Goal: Navigation & Orientation: Find specific page/section

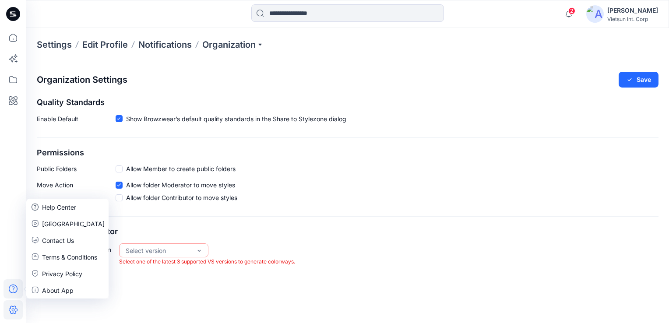
scroll to position [183, 0]
drag, startPoint x: 578, startPoint y: 10, endPoint x: 583, endPoint y: 9, distance: 5.4
click at [575, 10] on span "2" at bounding box center [571, 10] width 7 height 7
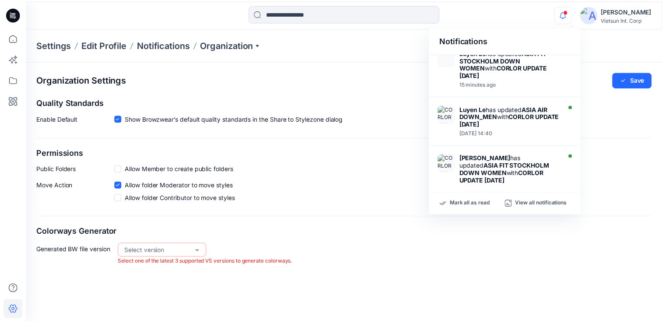
scroll to position [0, 0]
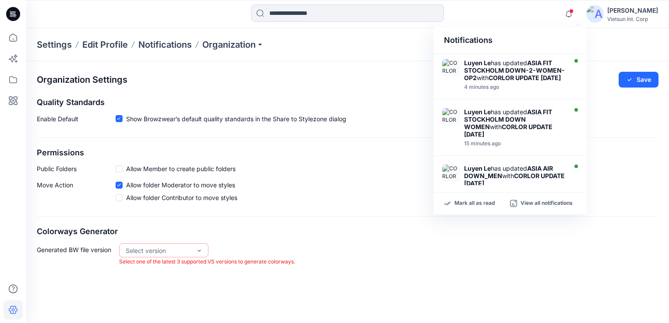
click at [555, 271] on div "Organization Settings Save Quality Standards Enable Default Show Browzwear’s de…" at bounding box center [347, 168] width 643 height 215
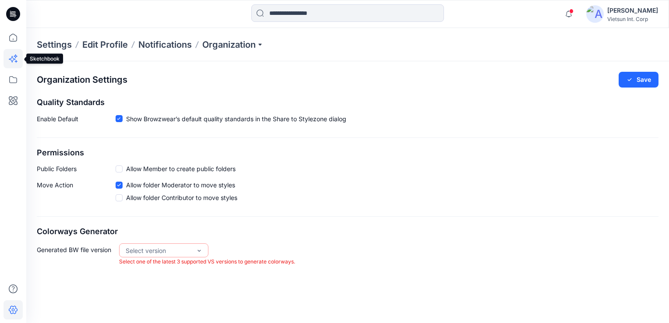
click at [14, 58] on icon at bounding box center [13, 58] width 19 height 19
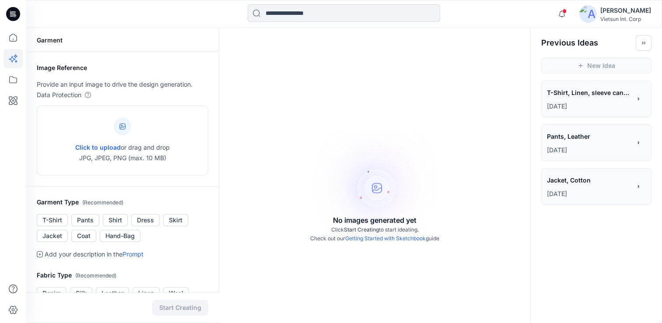
click at [566, 94] on span "T-Shirt, Linen, sleeve can removeable by zipper" at bounding box center [588, 92] width 83 height 13
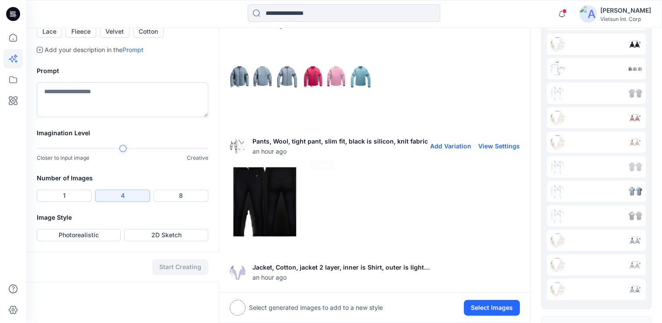
scroll to position [263, 0]
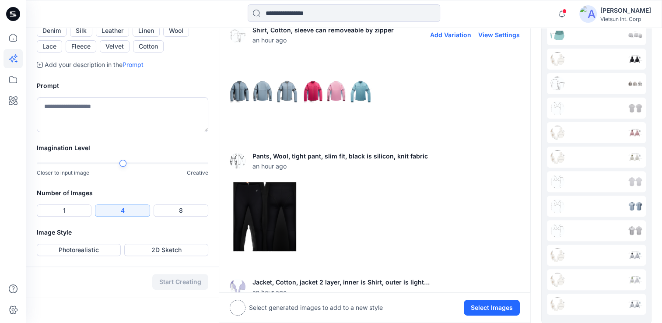
click at [247, 97] on img at bounding box center [264, 90] width 69 height 69
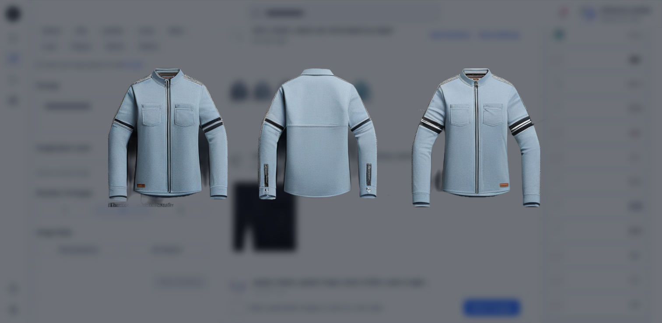
scroll to position [88, 0]
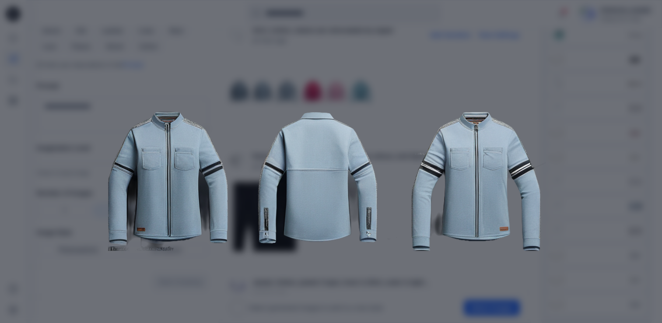
click at [612, 56] on div "Close" at bounding box center [331, 161] width 662 height 323
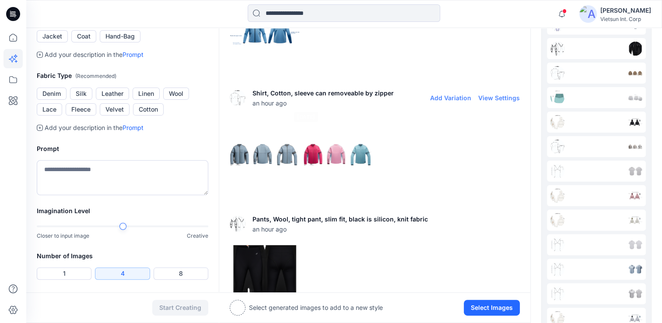
scroll to position [175, 0]
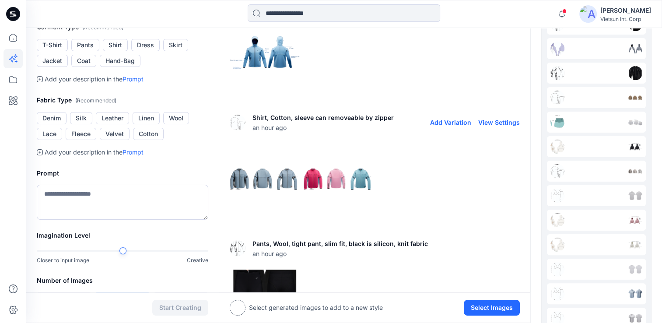
click at [454, 125] on button "Add Variation" at bounding box center [450, 122] width 41 height 7
click at [499, 123] on button "View Settings" at bounding box center [499, 122] width 42 height 7
type textarea "**********"
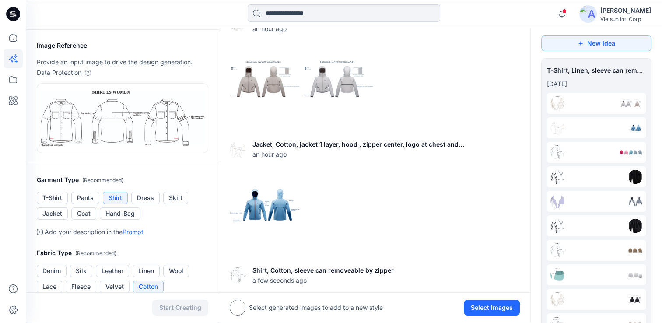
scroll to position [44, 0]
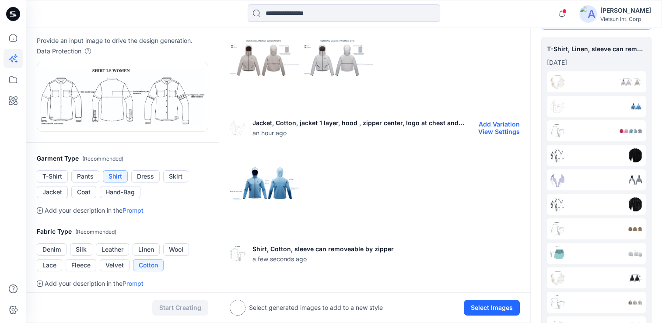
click at [263, 182] on img at bounding box center [264, 183] width 69 height 69
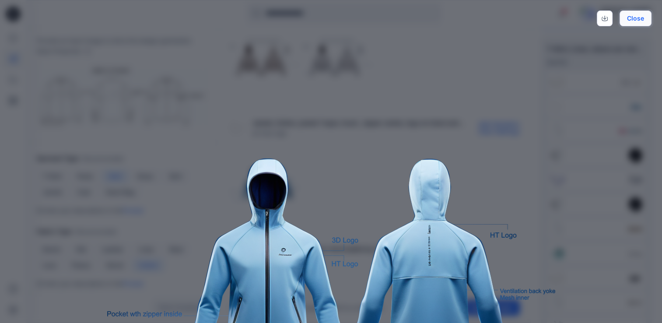
click at [636, 17] on button "Close" at bounding box center [636, 19] width 32 height 16
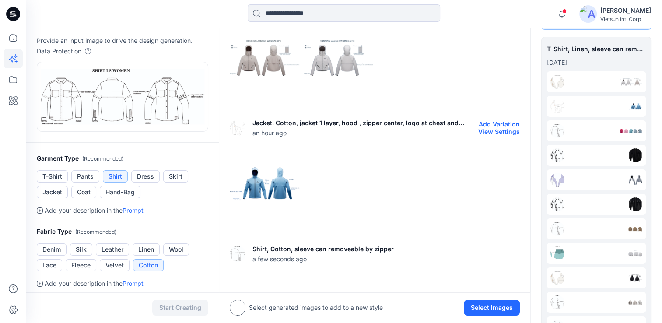
scroll to position [0, 0]
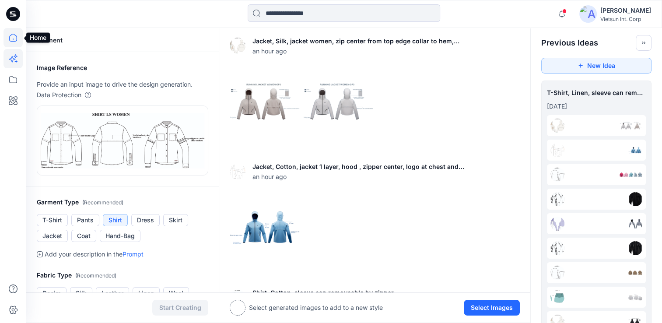
click at [10, 38] on icon at bounding box center [13, 37] width 19 height 19
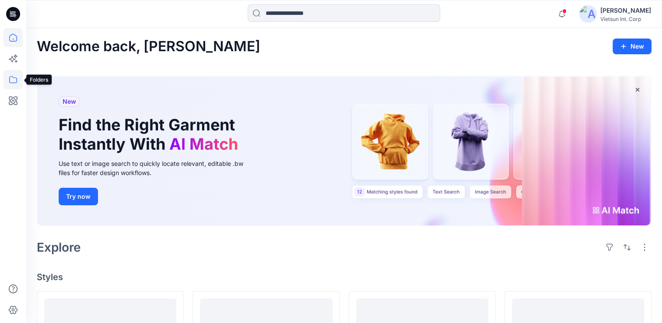
click at [10, 82] on icon at bounding box center [13, 79] width 8 height 7
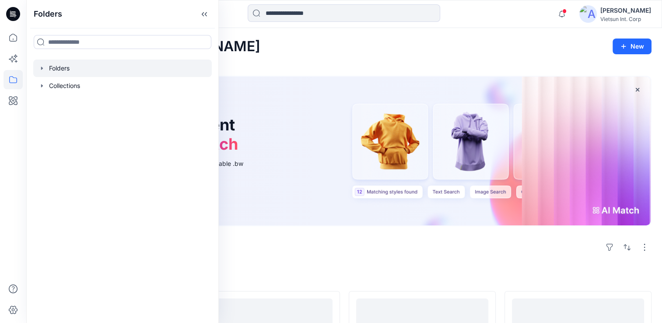
click at [45, 69] on icon "button" at bounding box center [42, 68] width 7 height 7
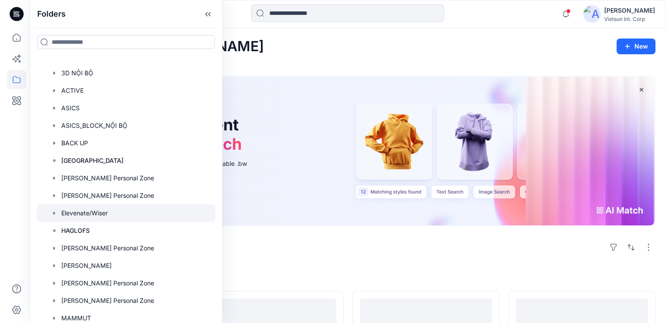
scroll to position [44, 0]
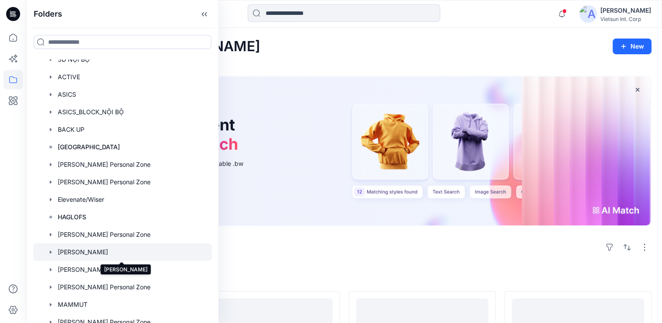
drag, startPoint x: 88, startPoint y: 252, endPoint x: 59, endPoint y: 253, distance: 29.4
click at [59, 253] on div at bounding box center [122, 252] width 179 height 18
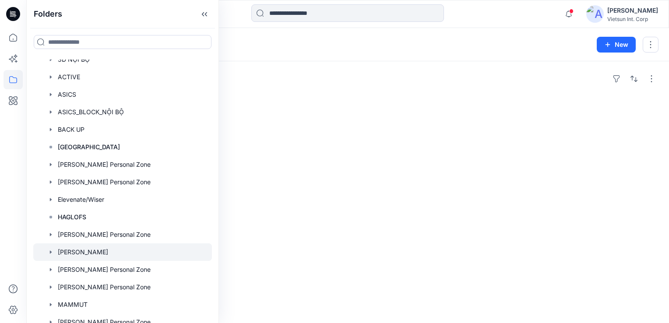
click at [355, 118] on div at bounding box center [426, 187] width 149 height 179
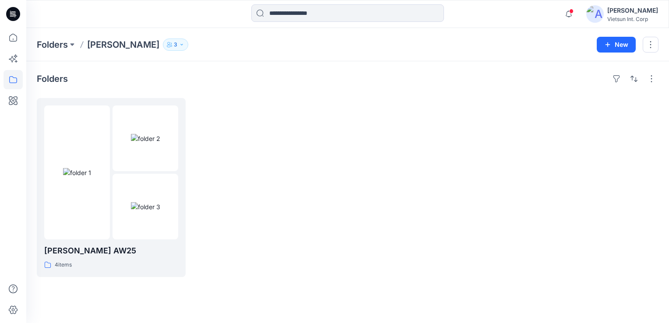
drag, startPoint x: 117, startPoint y: 46, endPoint x: 96, endPoint y: 46, distance: 21.0
click at [96, 46] on p "[PERSON_NAME]" at bounding box center [123, 45] width 72 height 12
click at [95, 45] on p "[PERSON_NAME]" at bounding box center [123, 45] width 72 height 12
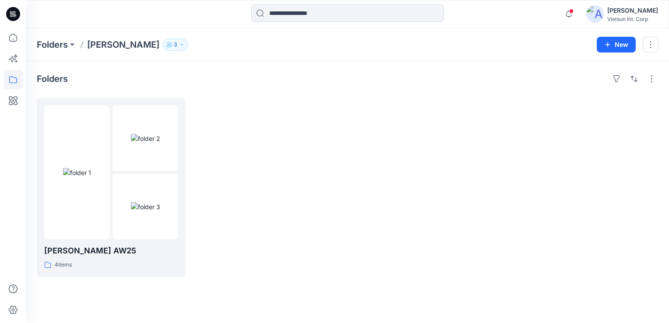
drag, startPoint x: 95, startPoint y: 45, endPoint x: 322, endPoint y: 148, distance: 249.6
click at [321, 148] on div at bounding box center [268, 187] width 149 height 179
click at [295, 155] on div at bounding box center [268, 187] width 149 height 179
click at [315, 183] on div at bounding box center [268, 187] width 149 height 179
